Goal: Transaction & Acquisition: Purchase product/service

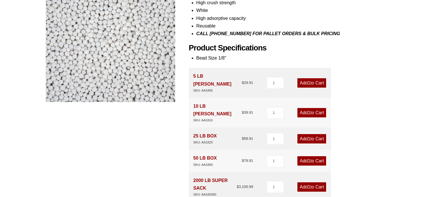
scroll to position [114, 0]
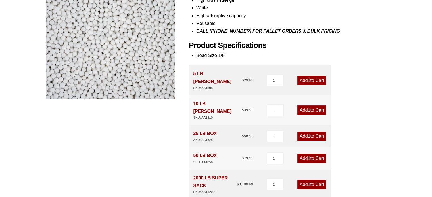
click at [304, 154] on link "Add 1 to Cart" at bounding box center [311, 158] width 29 height 9
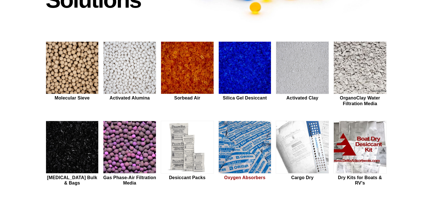
scroll to position [142, 0]
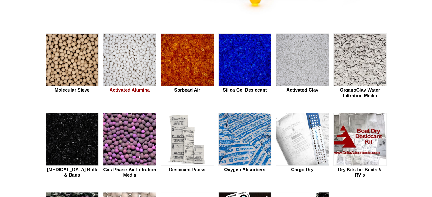
click at [122, 57] on img at bounding box center [129, 60] width 53 height 53
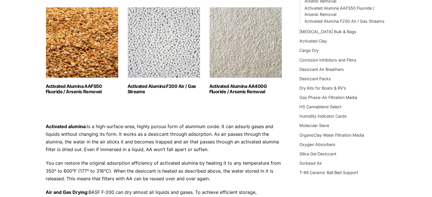
scroll to position [85, 0]
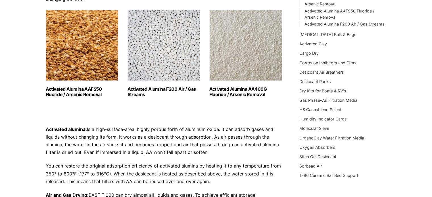
click at [160, 68] on img "Visit product category Activated Alumina F200 Air / Gas Streams" at bounding box center [164, 45] width 73 height 71
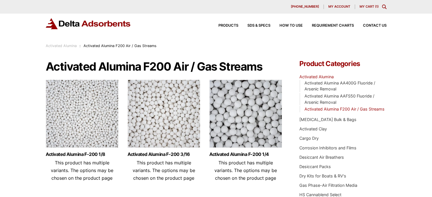
click at [89, 127] on img at bounding box center [82, 115] width 73 height 71
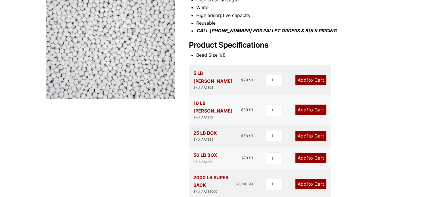
scroll to position [142, 0]
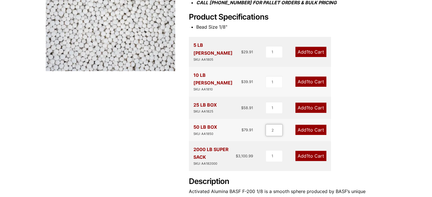
click at [279, 124] on input "2" at bounding box center [274, 130] width 17 height 12
click at [279, 124] on input "3" at bounding box center [273, 130] width 17 height 12
click at [279, 124] on input "4" at bounding box center [273, 130] width 17 height 12
click at [279, 124] on input "5" at bounding box center [273, 130] width 17 height 12
click at [279, 124] on input "6" at bounding box center [273, 130] width 17 height 12
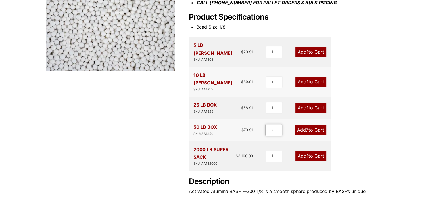
click at [279, 124] on input "7" at bounding box center [273, 130] width 17 height 12
type input "8"
click at [279, 124] on input "8" at bounding box center [273, 130] width 17 height 12
click at [314, 125] on link "Add 8 to Cart" at bounding box center [310, 130] width 32 height 10
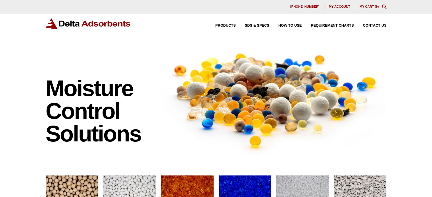
click at [361, 7] on link "My Cart ( 9 )" at bounding box center [369, 6] width 19 height 3
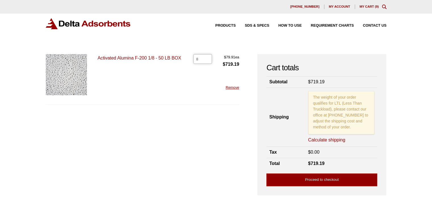
type input "8"
click at [207, 61] on input "8" at bounding box center [202, 59] width 18 height 10
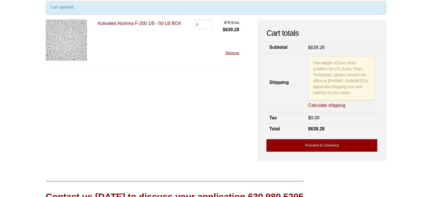
scroll to position [57, 0]
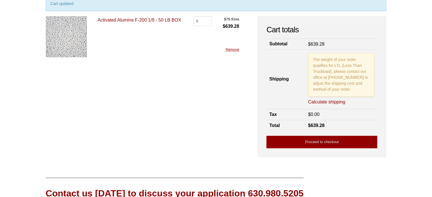
click at [335, 102] on link "Calculate shipping" at bounding box center [326, 102] width 37 height 6
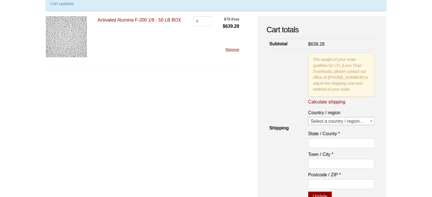
click at [323, 120] on span "Select a country / region…" at bounding box center [341, 122] width 66 height 8
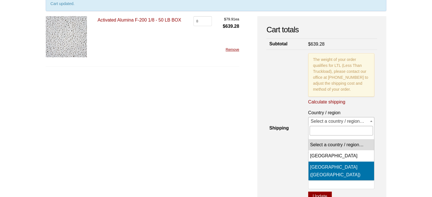
select select "US"
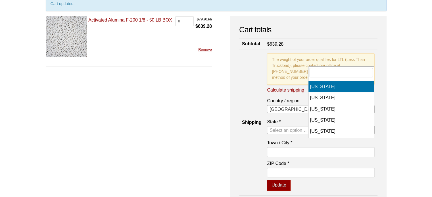
click at [307, 133] on span "Select an option…" at bounding box center [287, 130] width 37 height 5
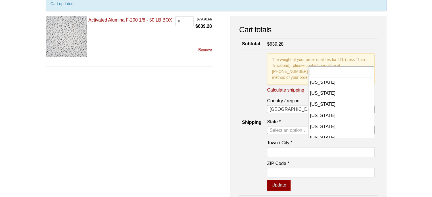
scroll to position [175, 0]
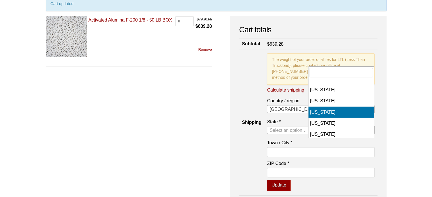
select select "LA"
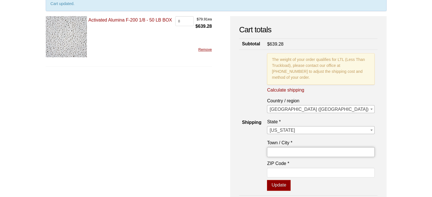
click at [342, 157] on input "Town / City *" at bounding box center [320, 152] width 107 height 10
type input "Morgan City"
type input "70380"
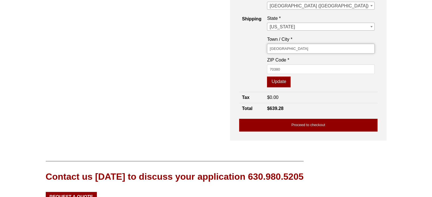
scroll to position [170, 0]
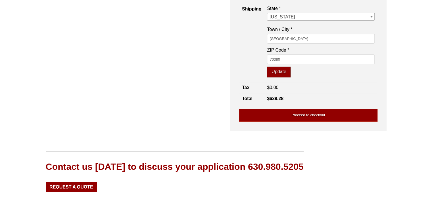
click at [291, 78] on button "Update" at bounding box center [279, 72] width 24 height 11
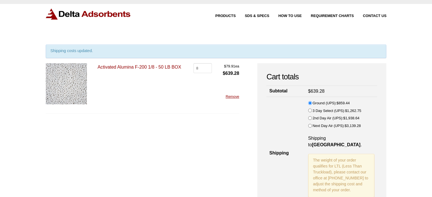
scroll to position [0, 0]
